Goal: Transaction & Acquisition: Purchase product/service

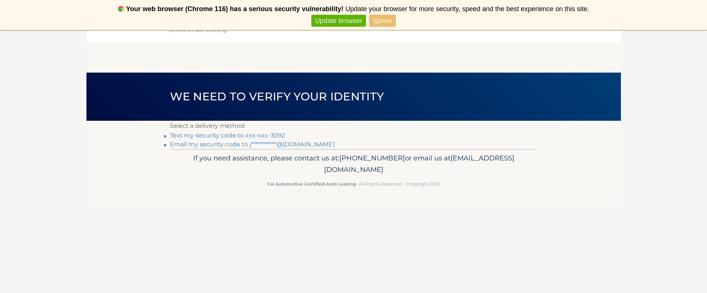
click at [257, 137] on link "Text my security code to xxx-xxx-3092" at bounding box center [227, 135] width 115 height 7
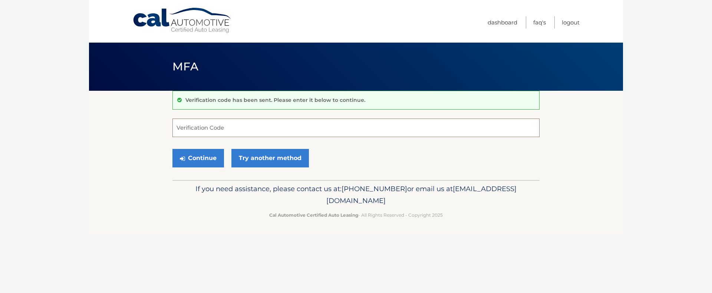
click at [212, 132] on input "Verification Code" at bounding box center [356, 128] width 367 height 19
type input "282876"
click at [206, 158] on button "Continue" at bounding box center [199, 158] width 52 height 19
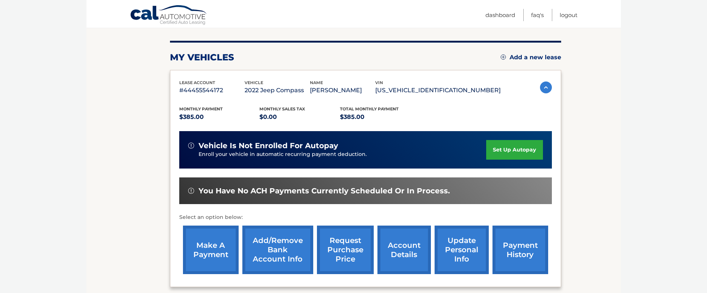
scroll to position [86, 0]
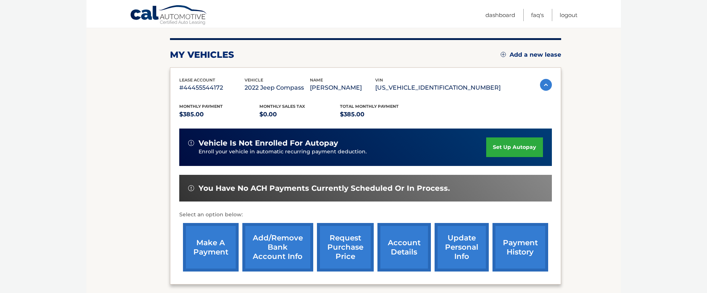
click at [217, 245] on link "make a payment" at bounding box center [211, 247] width 56 height 49
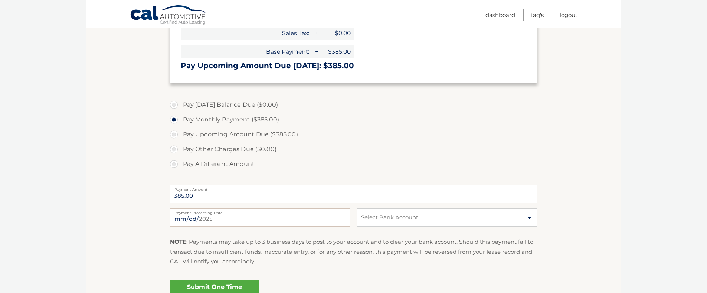
scroll to position [161, 0]
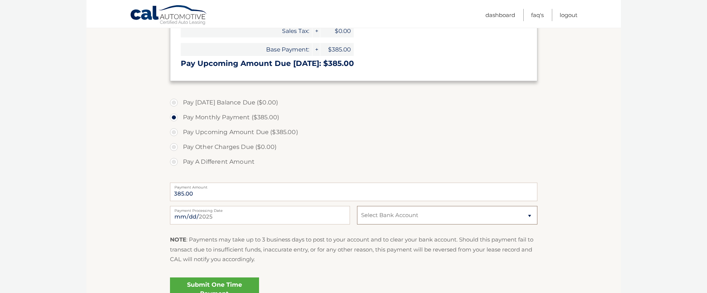
click at [530, 216] on select "Select Bank Account Checking WELLS FARGO BANK *****4111 Checking WELLS FARGO BA…" at bounding box center [447, 215] width 180 height 19
select select "MzRiOTc4M2MtM2MxZi00MjgzLWIyYzgtM2E2MGUyNTY2YzQ5"
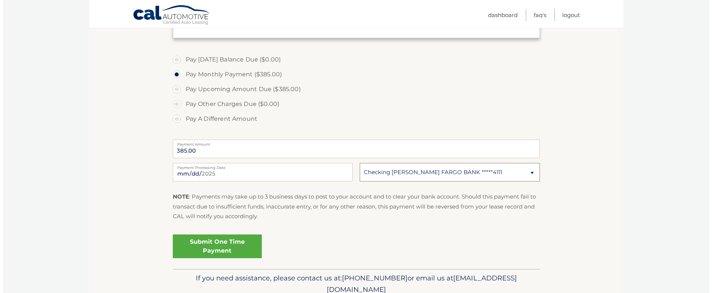
scroll to position [211, 0]
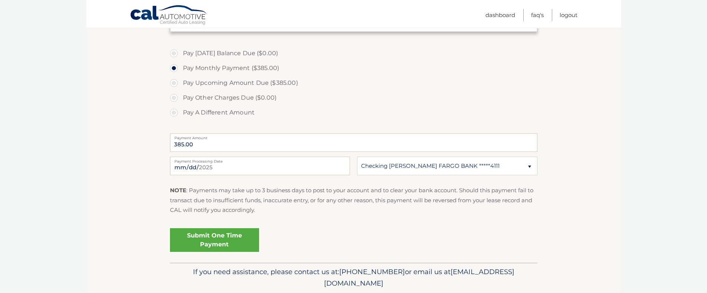
click at [206, 242] on link "Submit One Time Payment" at bounding box center [214, 241] width 89 height 24
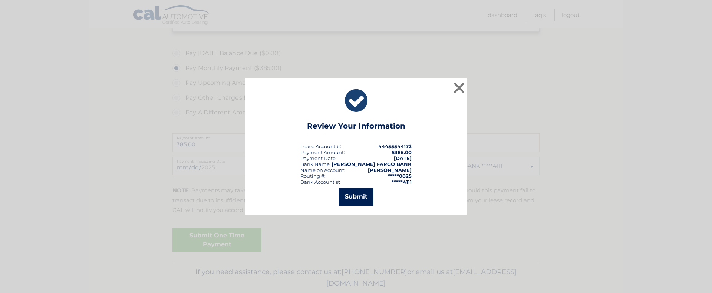
click at [356, 198] on button "Submit" at bounding box center [356, 197] width 35 height 18
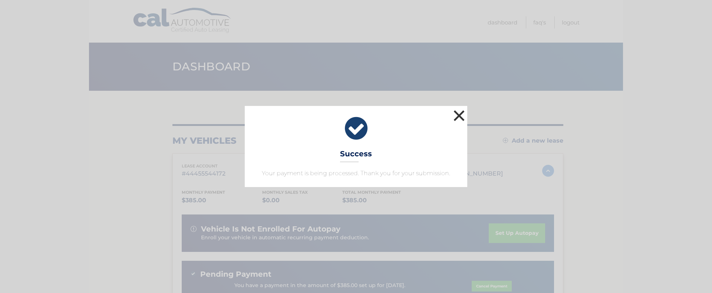
click at [459, 116] on button "×" at bounding box center [459, 115] width 15 height 15
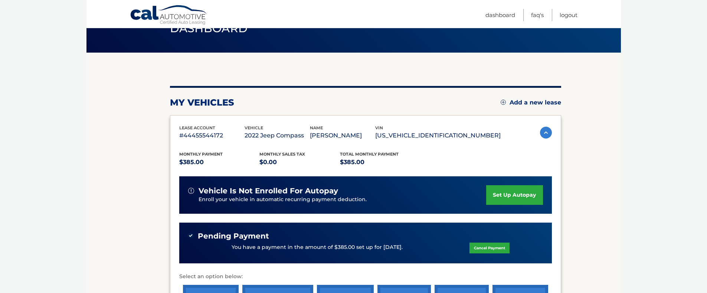
scroll to position [124, 0]
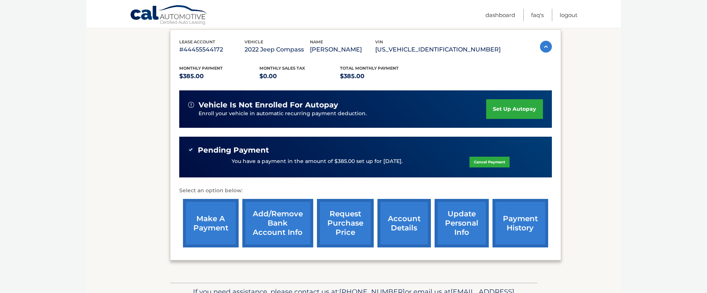
click at [405, 230] on link "account details" at bounding box center [403, 223] width 53 height 49
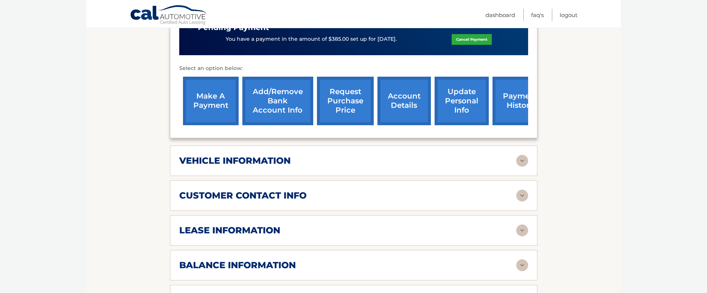
scroll to position [271, 0]
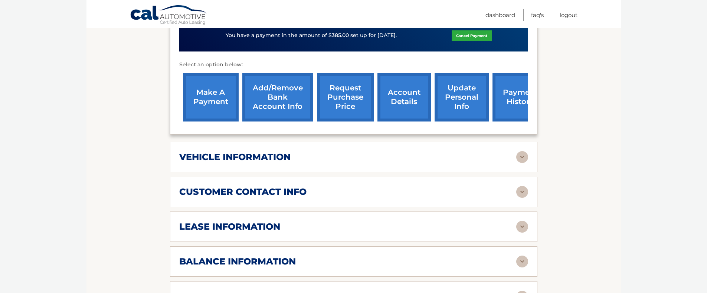
click at [522, 256] on img at bounding box center [522, 262] width 12 height 12
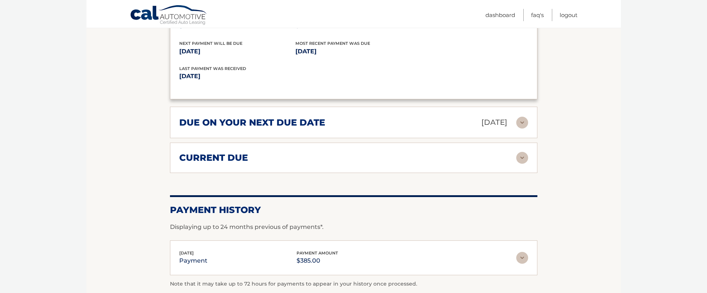
scroll to position [484, 0]
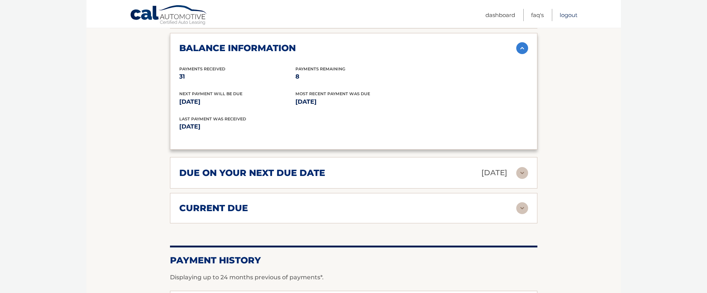
click at [573, 18] on link "Logout" at bounding box center [568, 15] width 18 height 12
